Goal: Obtain resource: Obtain resource

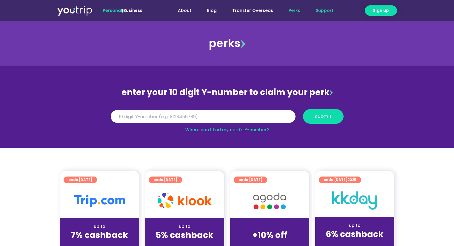
click at [318, 6] on link "Support" at bounding box center [324, 10] width 33 height 11
click at [328, 11] on link "Support" at bounding box center [324, 10] width 33 height 11
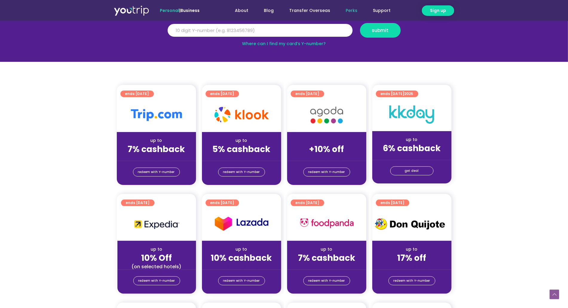
scroll to position [37, 0]
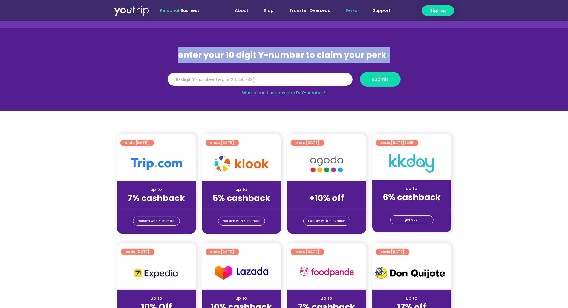
drag, startPoint x: 182, startPoint y: 53, endPoint x: 394, endPoint y: 54, distance: 212.7
click at [394, 54] on div "enter your 10 digit Y-number to claim your perk" at bounding box center [284, 55] width 239 height 16
copy div "enter your 10 digit Y-number to claim your perk"
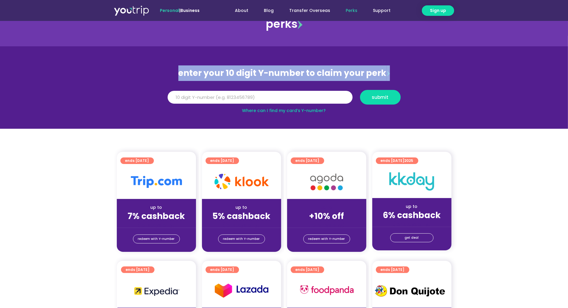
scroll to position [0, 0]
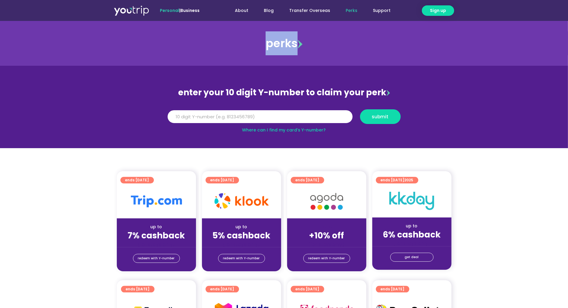
drag, startPoint x: 266, startPoint y: 44, endPoint x: 297, endPoint y: 45, distance: 30.5
click at [297, 45] on div "perks" at bounding box center [284, 43] width 568 height 24
copy div "perks"
